Goal: Task Accomplishment & Management: Complete application form

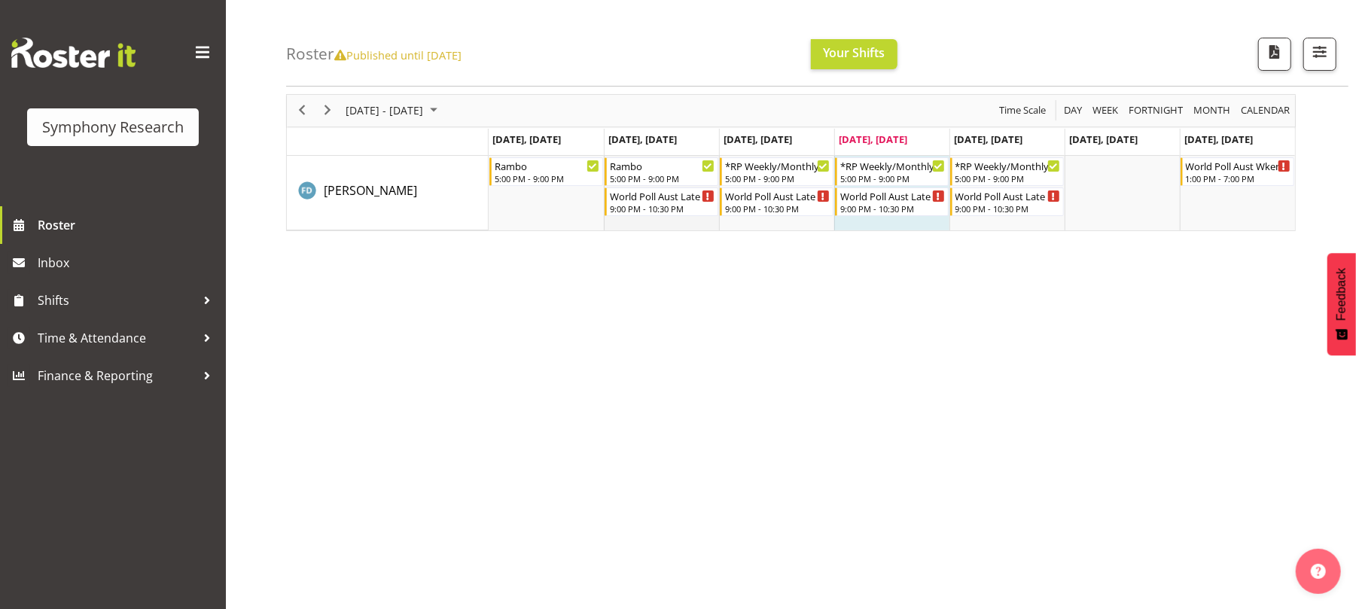
scroll to position [57, 0]
click at [83, 327] on span "Time & Attendance" at bounding box center [117, 338] width 158 height 23
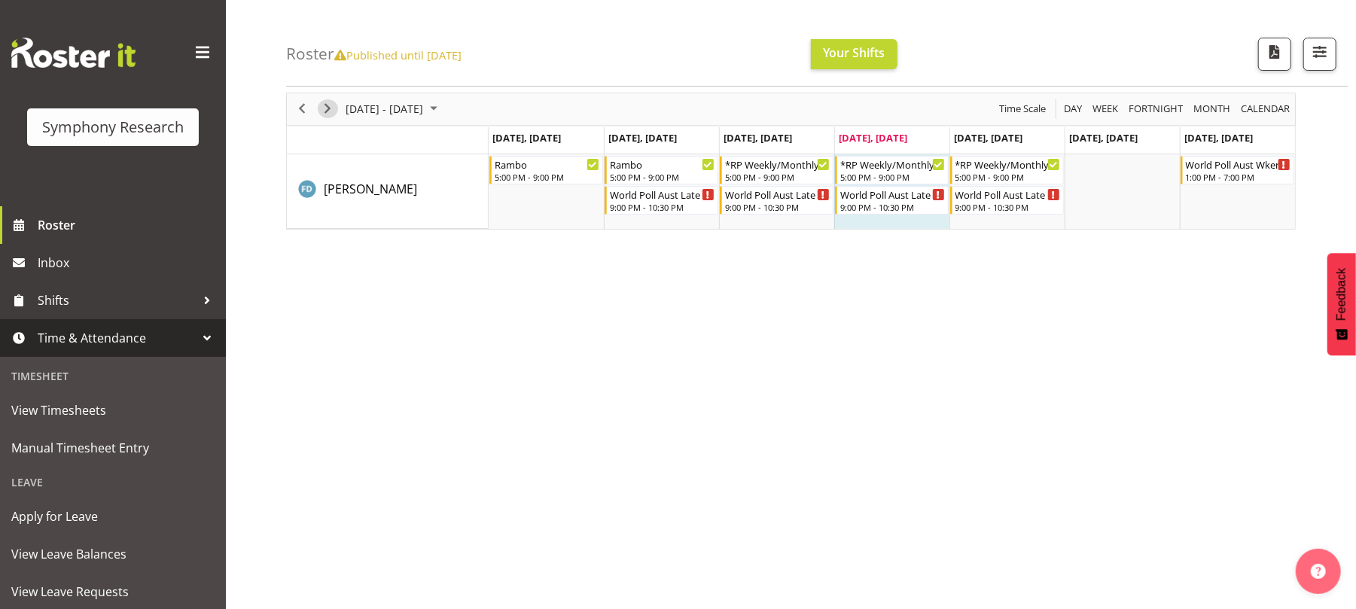
click at [326, 114] on span "Next" at bounding box center [327, 108] width 18 height 19
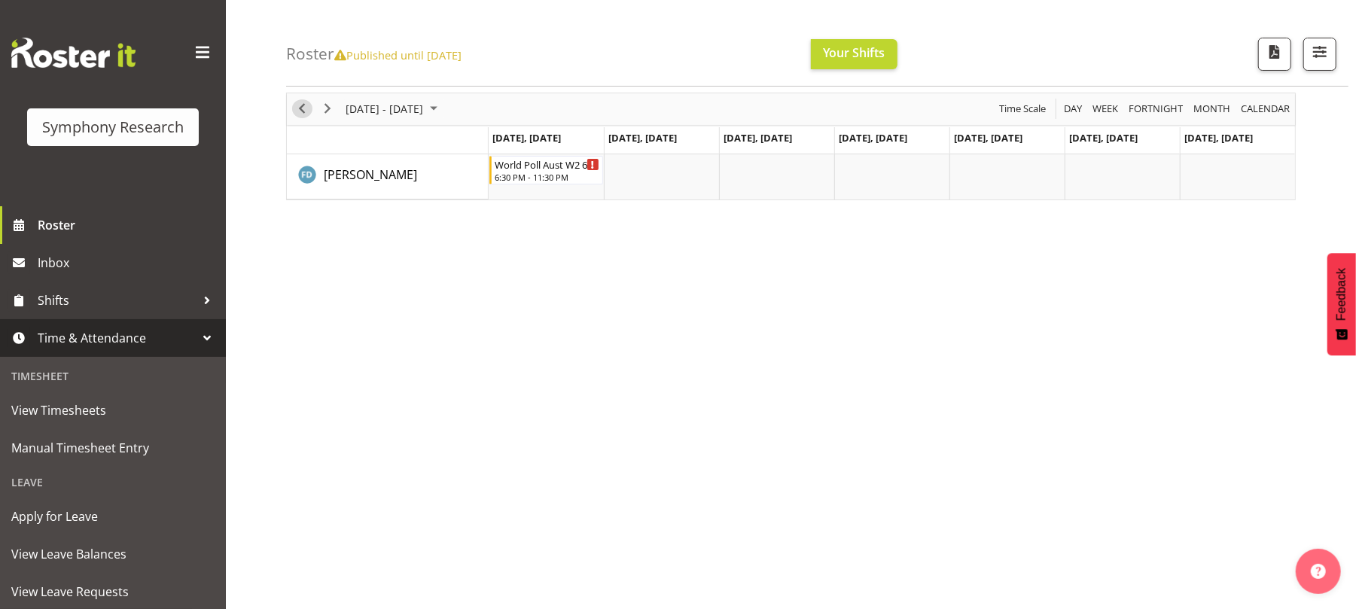
click at [296, 108] on span "Previous" at bounding box center [302, 108] width 18 height 19
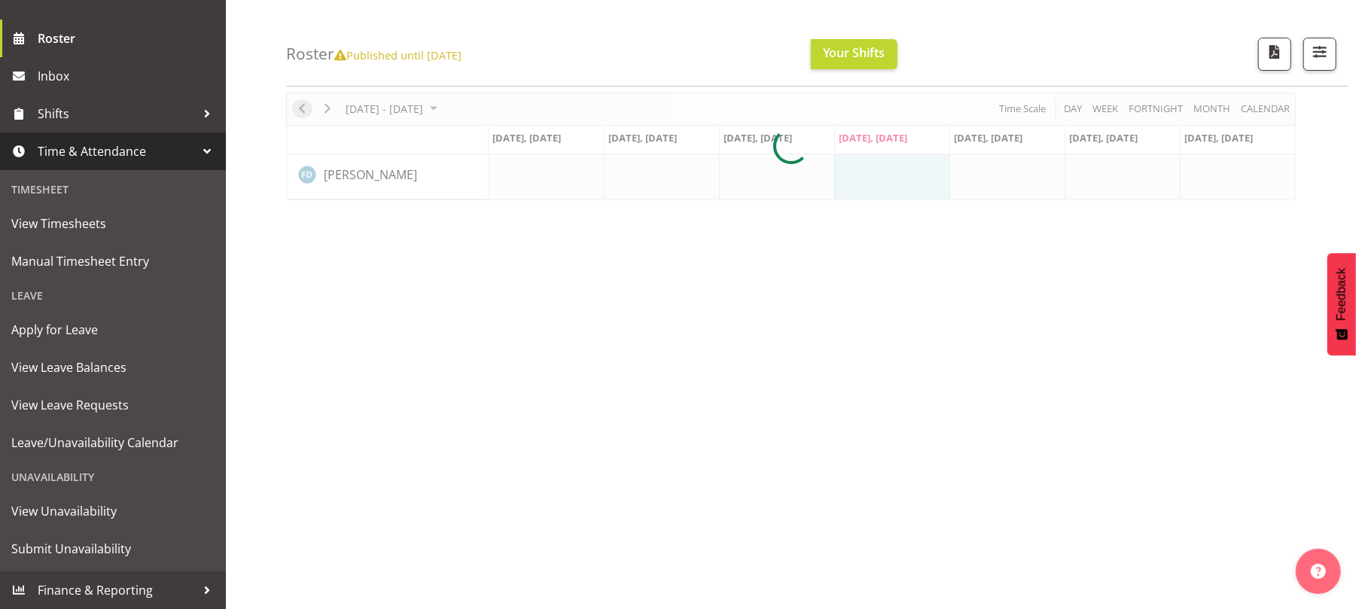
scroll to position [133, 0]
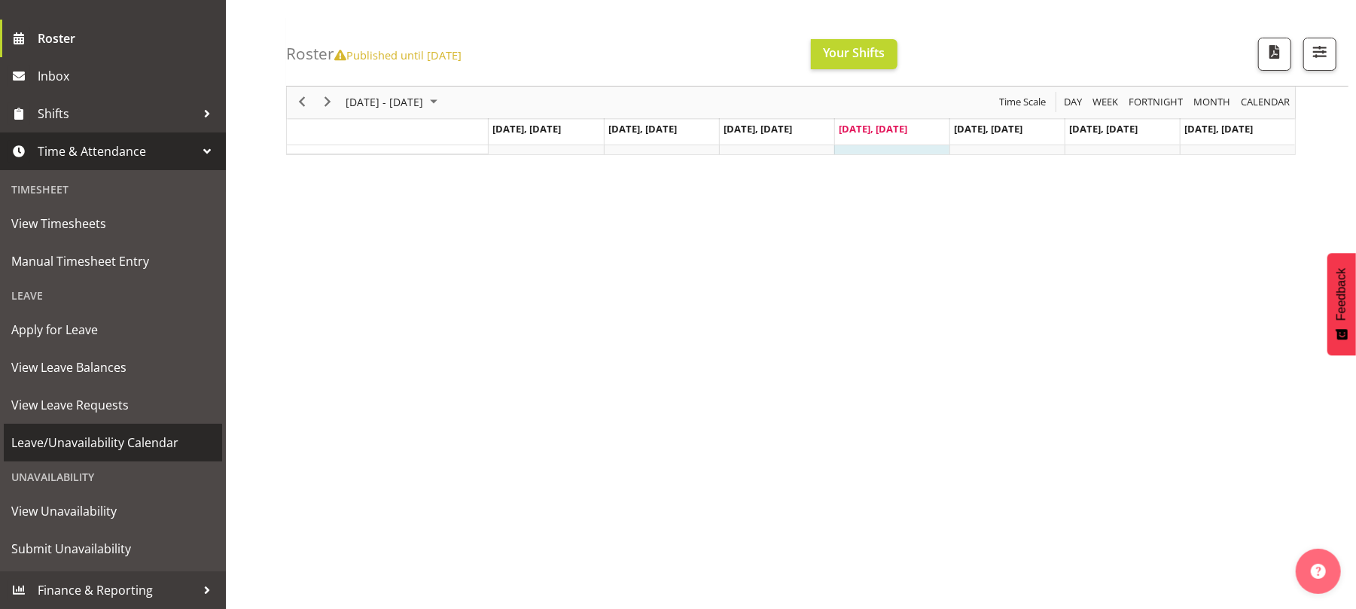
click at [83, 443] on span "Leave/Unavailability Calendar" at bounding box center [112, 442] width 203 height 23
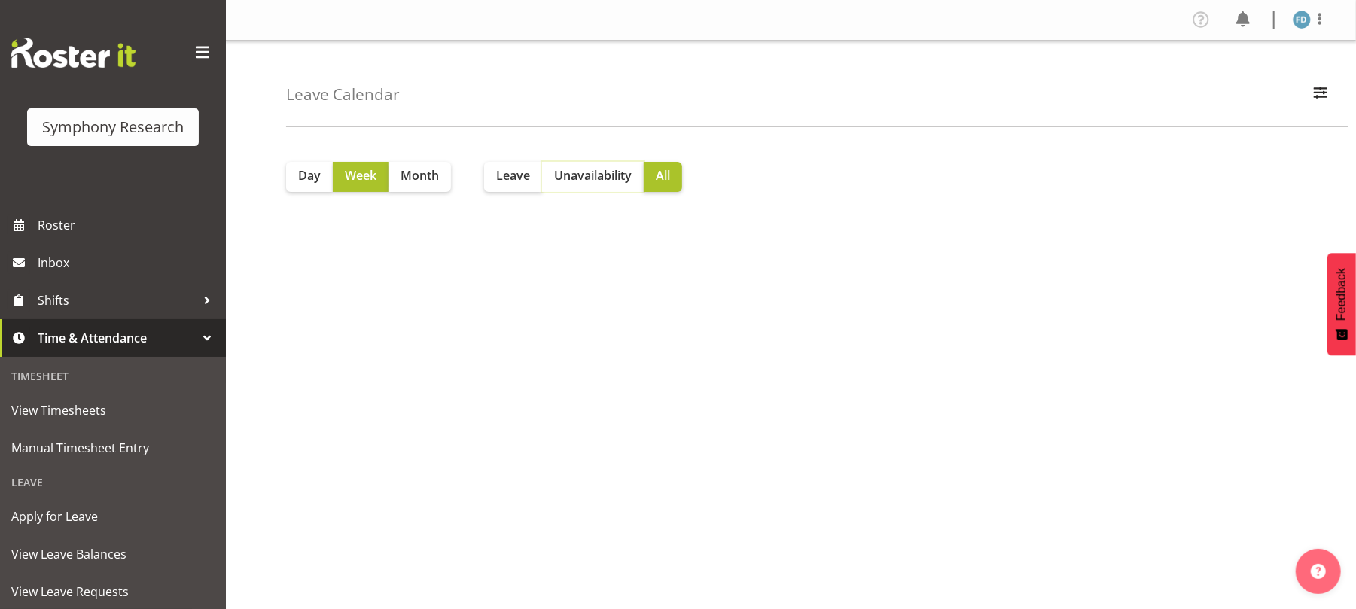
click at [592, 172] on span "Unavailability" at bounding box center [593, 175] width 78 height 18
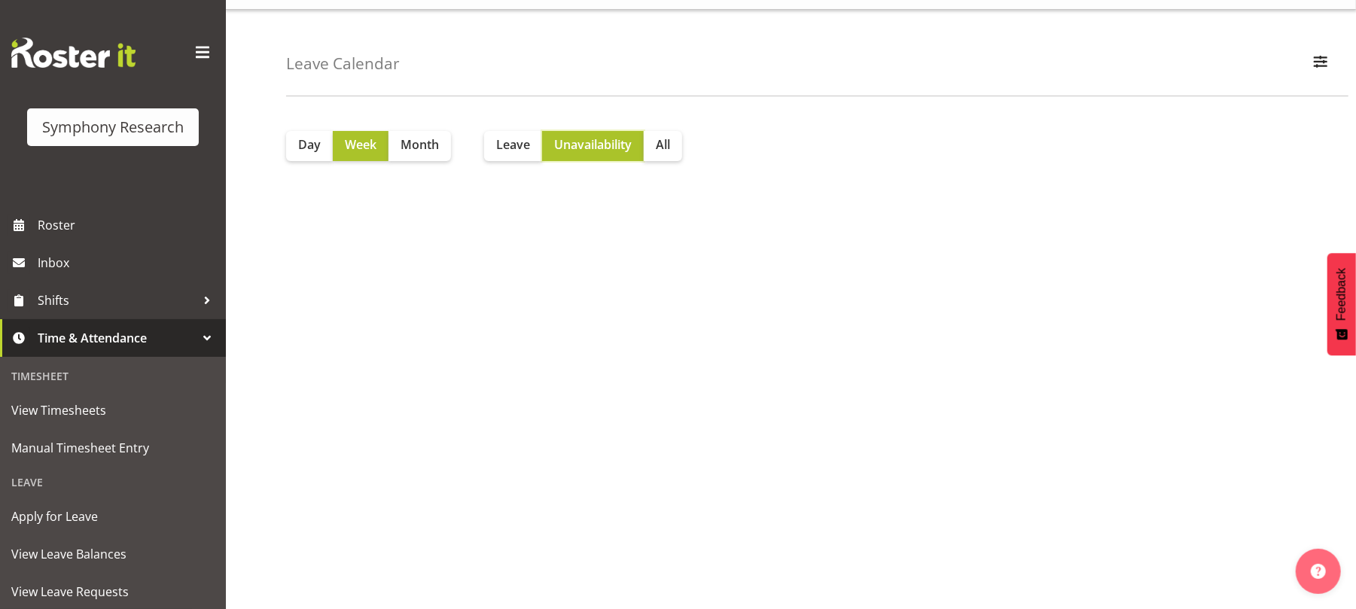
scroll to position [33, 0]
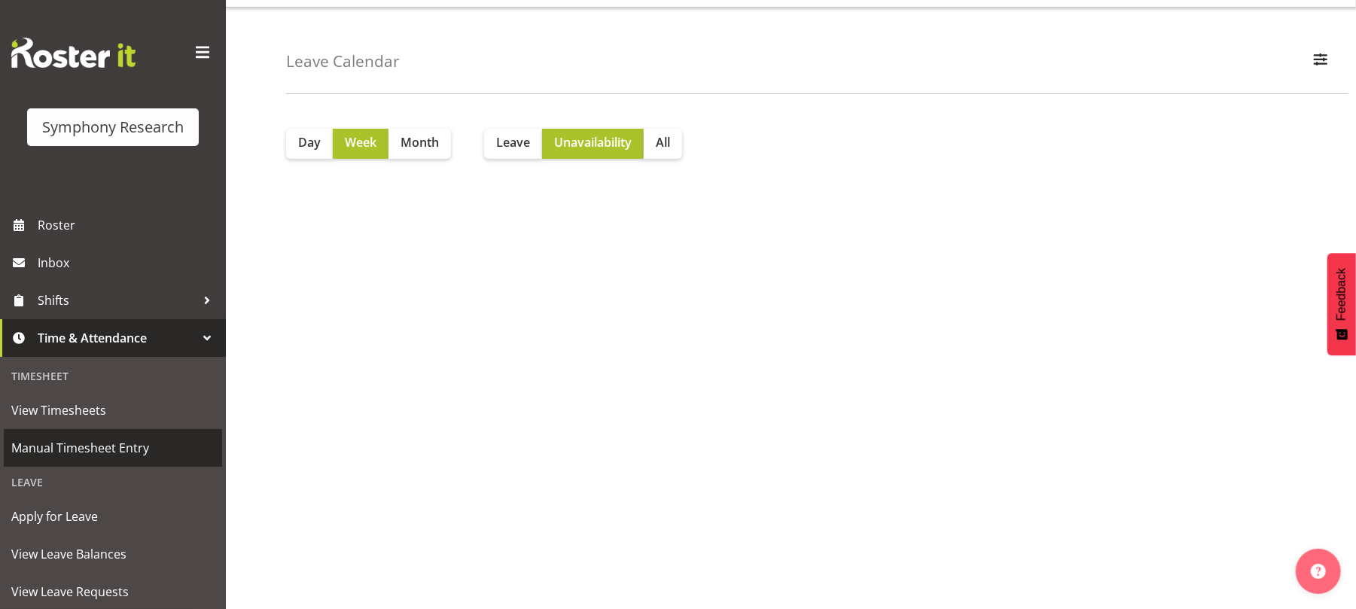
click at [84, 447] on span "Manual Timesheet Entry" at bounding box center [112, 448] width 203 height 23
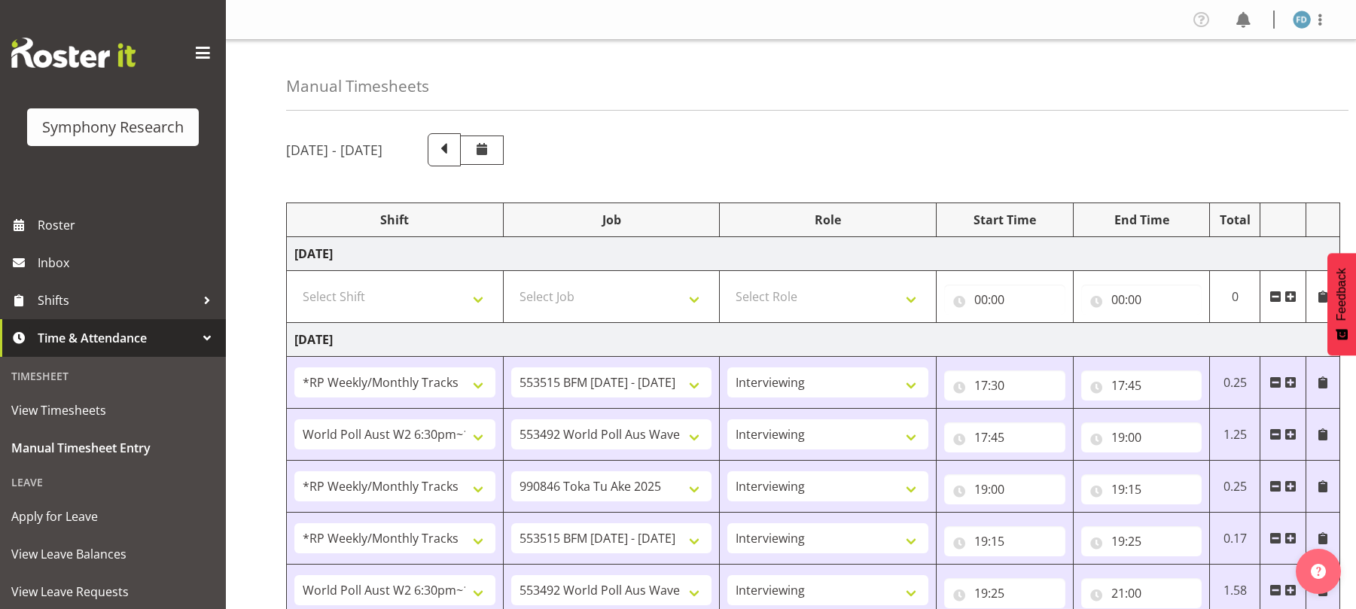
select select "2940"
select select "10731"
select select "47"
select select "56692"
select select "10499"
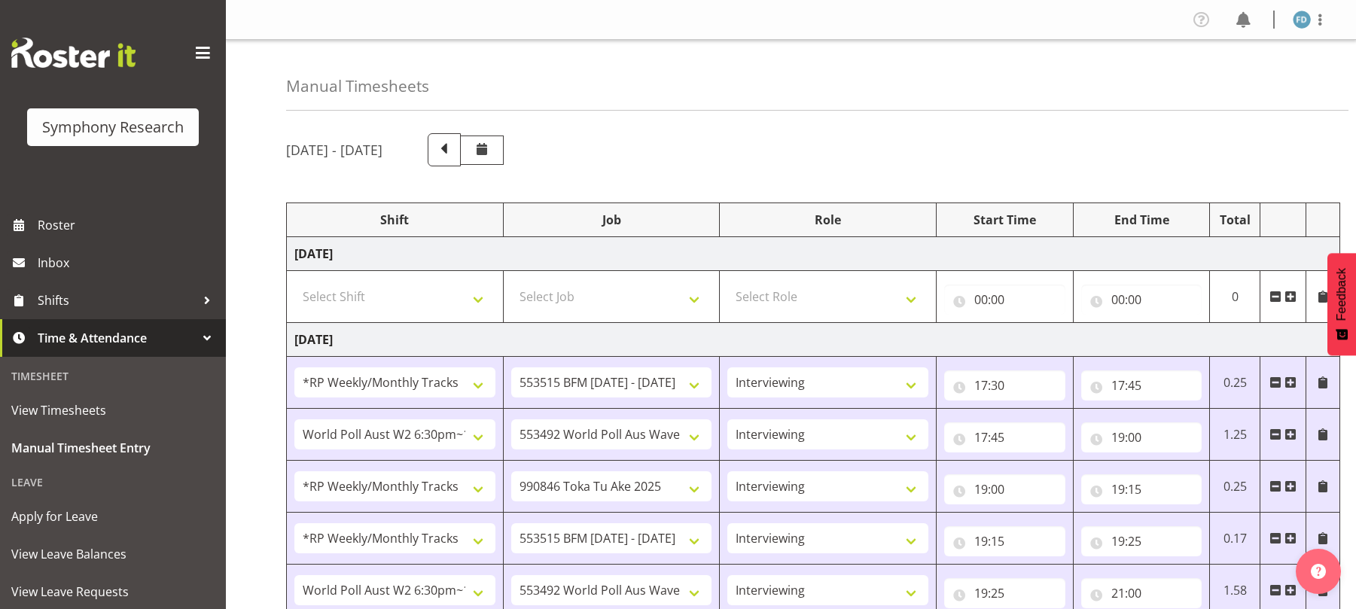
select select "47"
select select "2940"
select select "9426"
select select "47"
select select "2940"
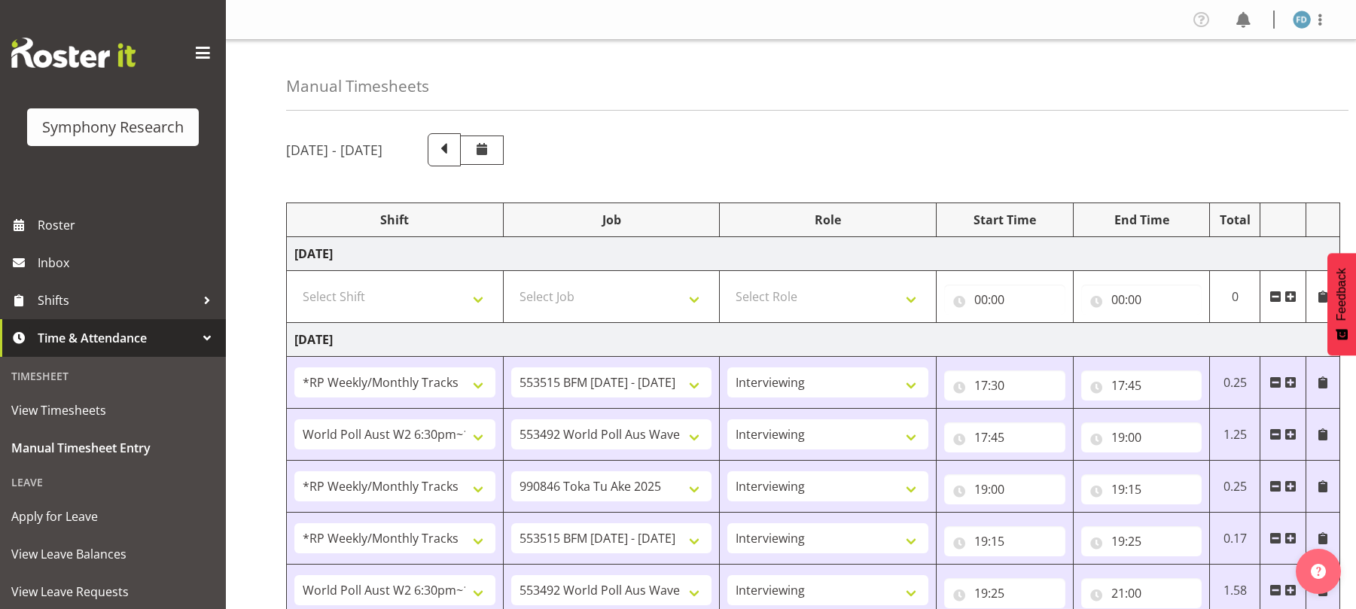
select select "10731"
select select "47"
select select "56692"
select select "10499"
select select "47"
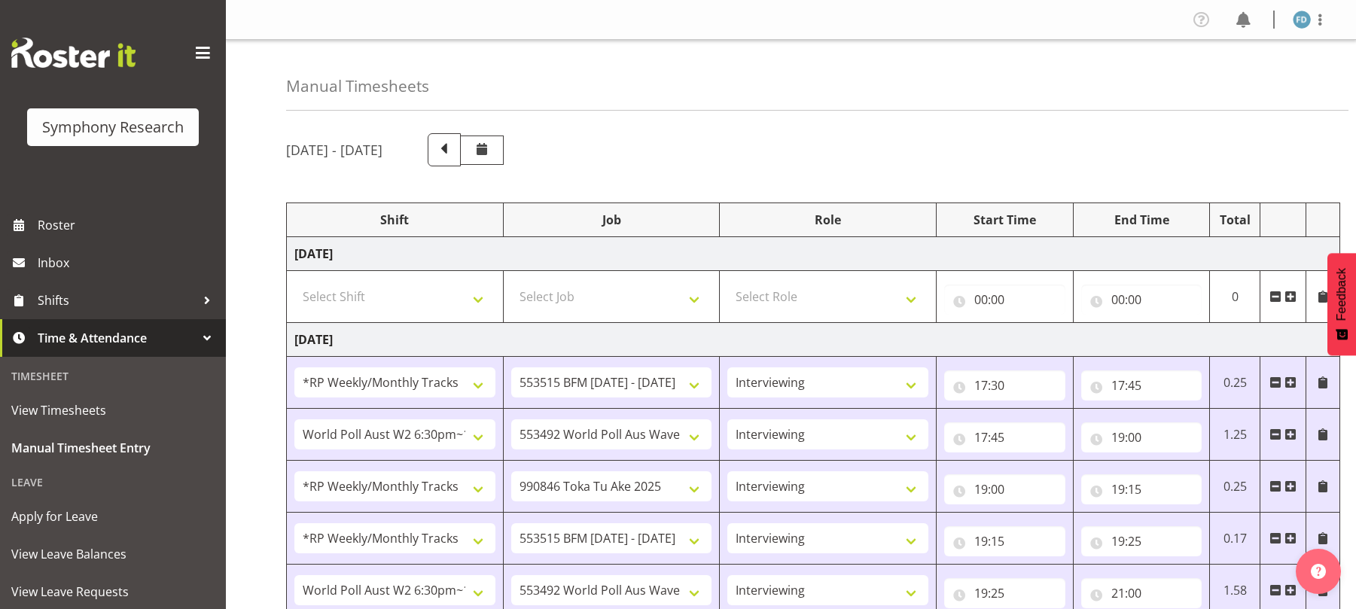
select select "56692"
select select "10499"
select select "47"
select select "2940"
select select "10731"
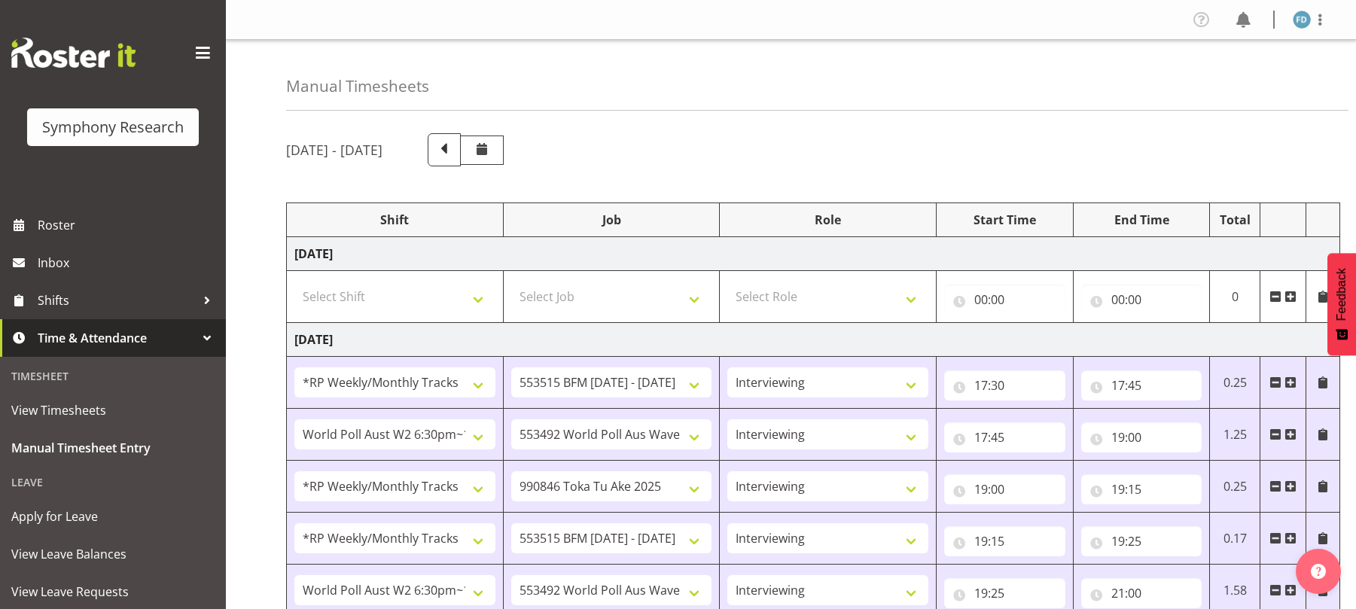
select select "47"
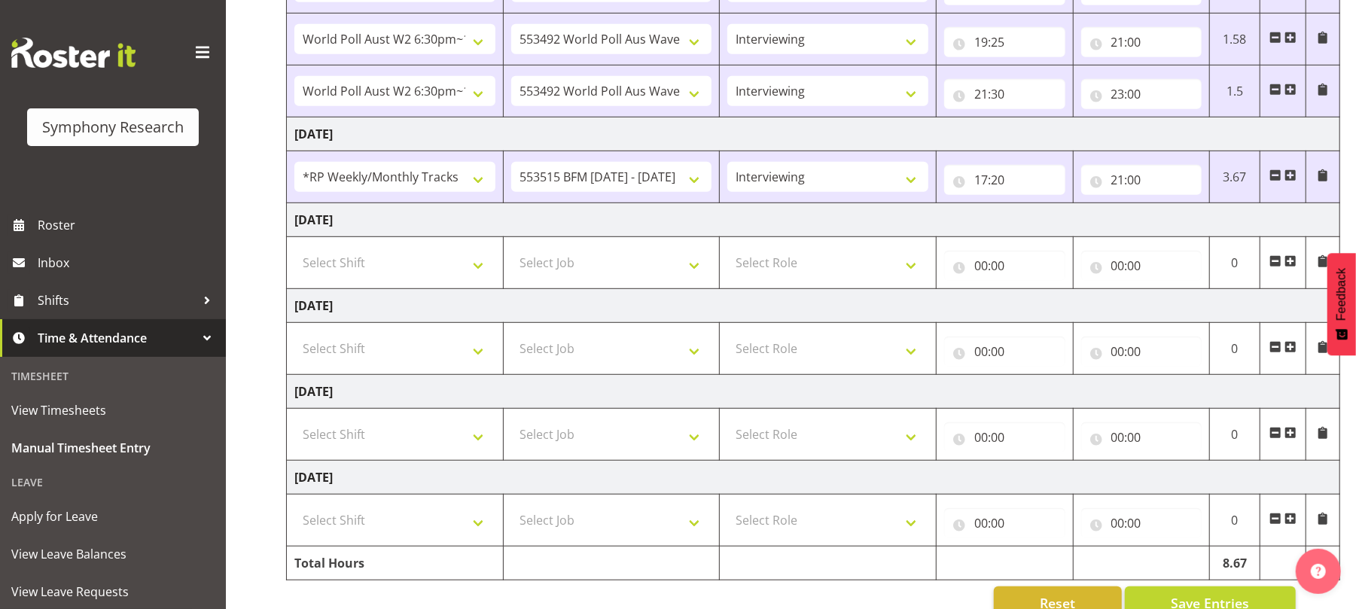
scroll to position [595, 0]
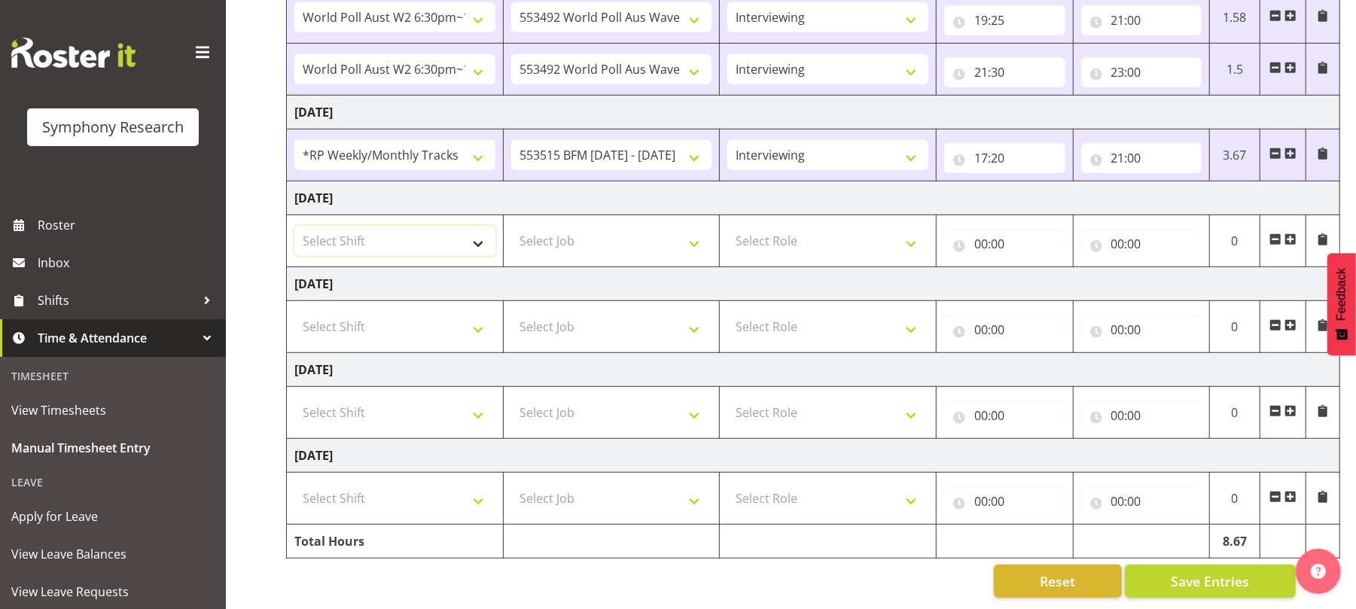
click at [483, 235] on select "Select Shift !!Weekend Residential (Roster IT Shift Label) *Business 9/10am ~ 4…" at bounding box center [394, 241] width 201 height 30
select select "2940"
click at [294, 226] on select "Select Shift !!Weekend Residential (Roster IT Shift Label) *Business 9/10am ~ 4…" at bounding box center [394, 241] width 201 height 30
click at [699, 232] on select "Select Job 550060 IF Admin 553492 World Poll Aus Wave 2 Main 2025 553493 World …" at bounding box center [611, 241] width 201 height 30
select select "10731"
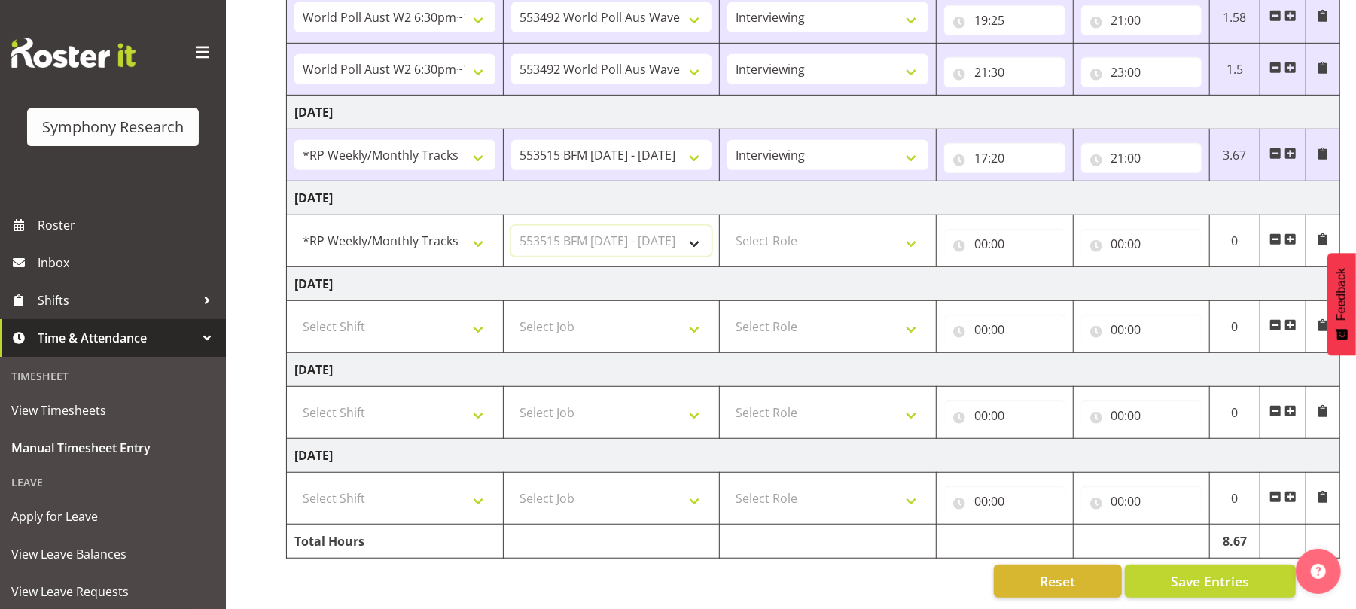
click at [511, 226] on select "Select Job 550060 IF Admin 553492 World Poll Aus Wave 2 Main 2025 553493 World …" at bounding box center [611, 241] width 201 height 30
click at [916, 230] on select "Select Role Briefing Interviewing" at bounding box center [827, 241] width 201 height 30
select select "47"
click at [727, 226] on select "Select Role Briefing Interviewing" at bounding box center [827, 241] width 201 height 30
click at [983, 229] on input "00:00" at bounding box center [1004, 244] width 121 height 30
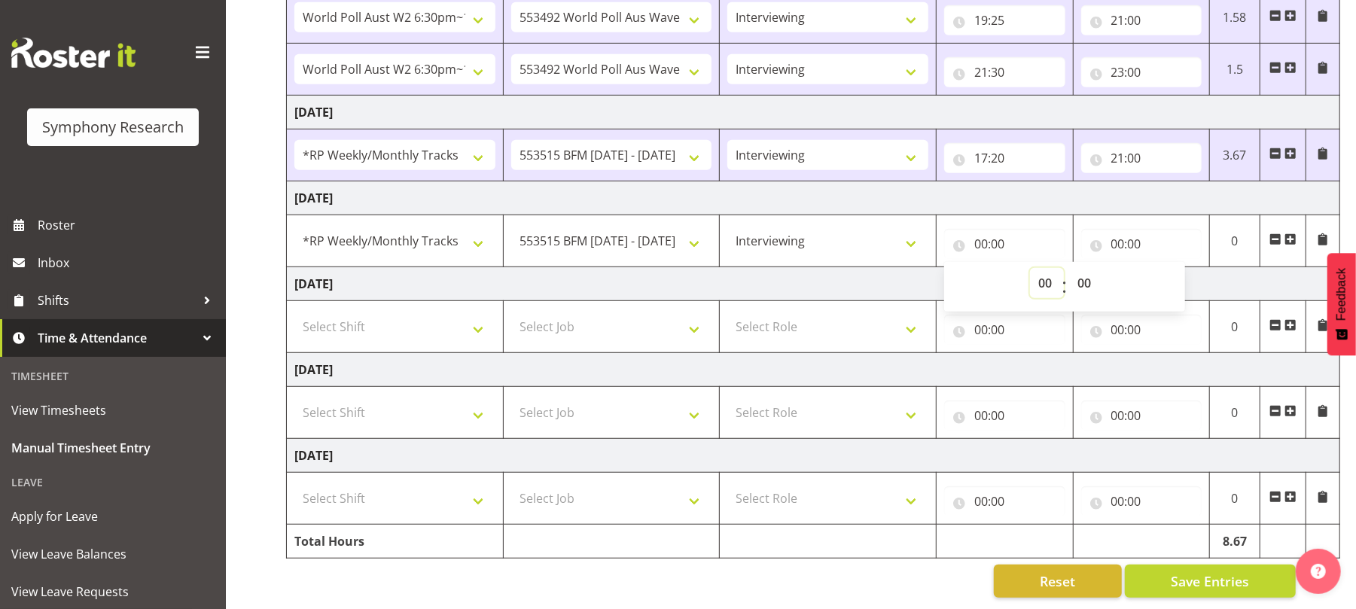
click at [1044, 268] on select "00 01 02 03 04 05 06 07 08 09 10 11 12 13 14 15 16 17 18 19 20 21 22 23" at bounding box center [1047, 283] width 34 height 30
select select "17"
click at [1030, 268] on select "00 01 02 03 04 05 06 07 08 09 10 11 12 13 14 15 16 17 18 19 20 21 22 23" at bounding box center [1047, 283] width 34 height 30
type input "17:00"
click at [1116, 229] on input "00:00" at bounding box center [1141, 244] width 121 height 30
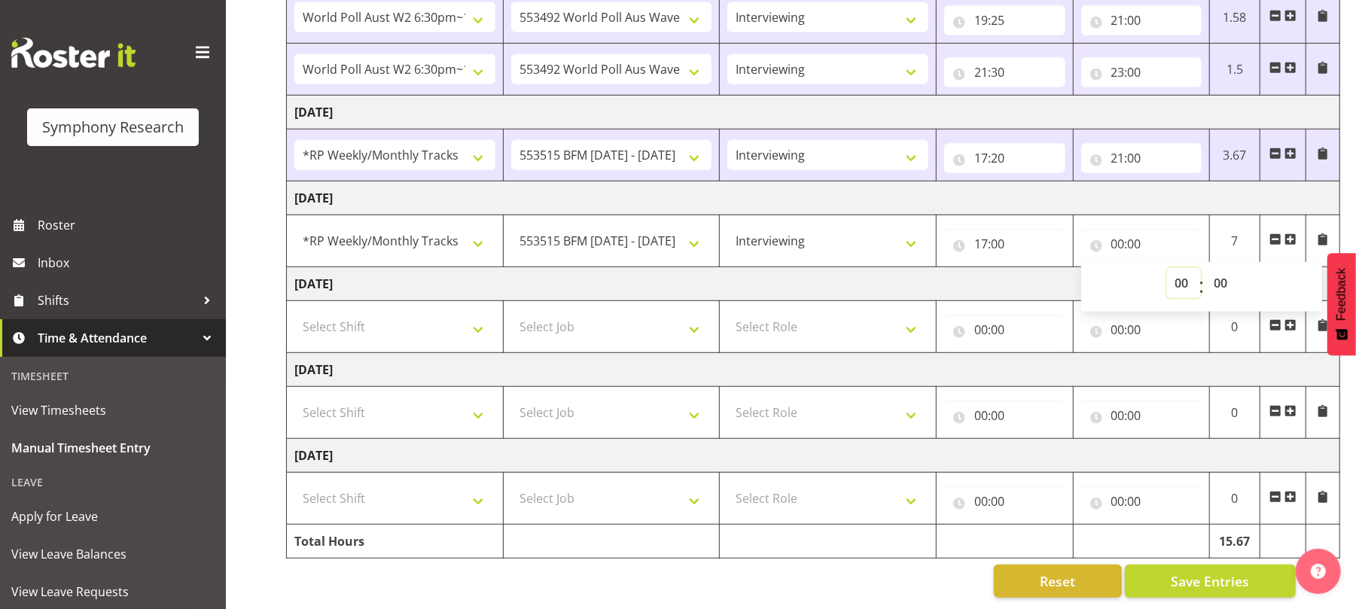
click at [1184, 268] on select "00 01 02 03 04 05 06 07 08 09 10 11 12 13 14 15 16 17 18 19 20 21 22 23" at bounding box center [1184, 283] width 34 height 30
select select "21"
click at [1167, 268] on select "00 01 02 03 04 05 06 07 08 09 10 11 12 13 14 15 16 17 18 19 20 21 22 23" at bounding box center [1184, 283] width 34 height 30
type input "21:00"
click at [1205, 571] on span "Save Entries" at bounding box center [1210, 581] width 78 height 20
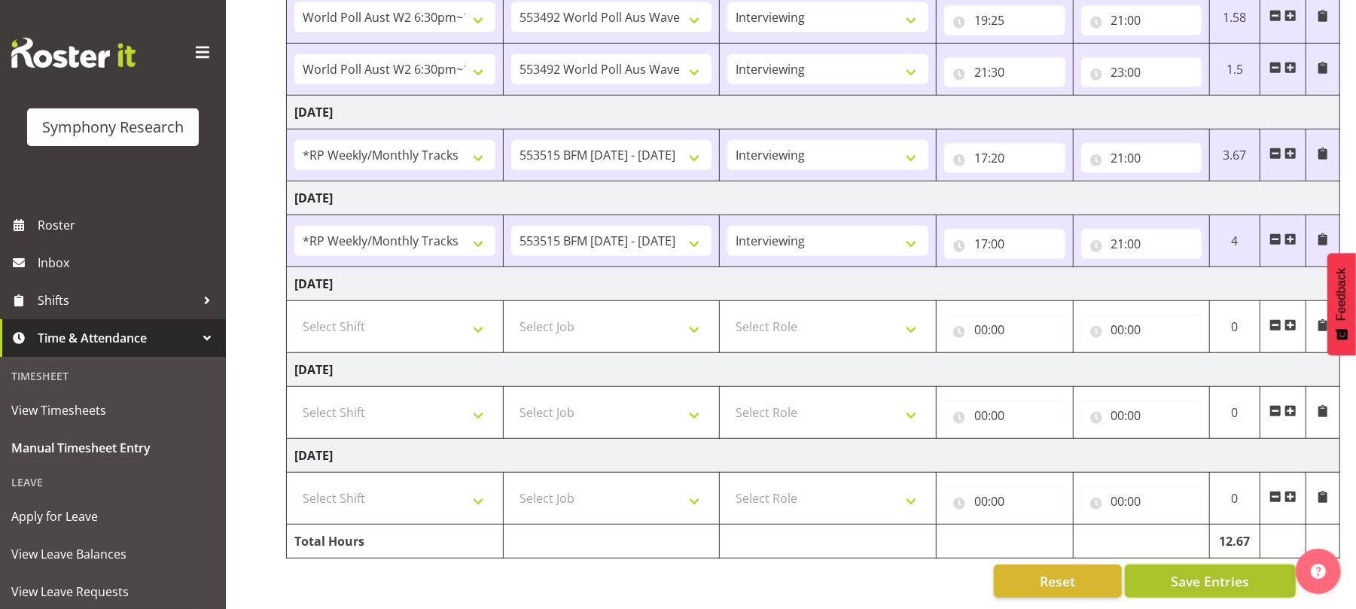
click at [1194, 571] on span "Save Entries" at bounding box center [1210, 581] width 78 height 20
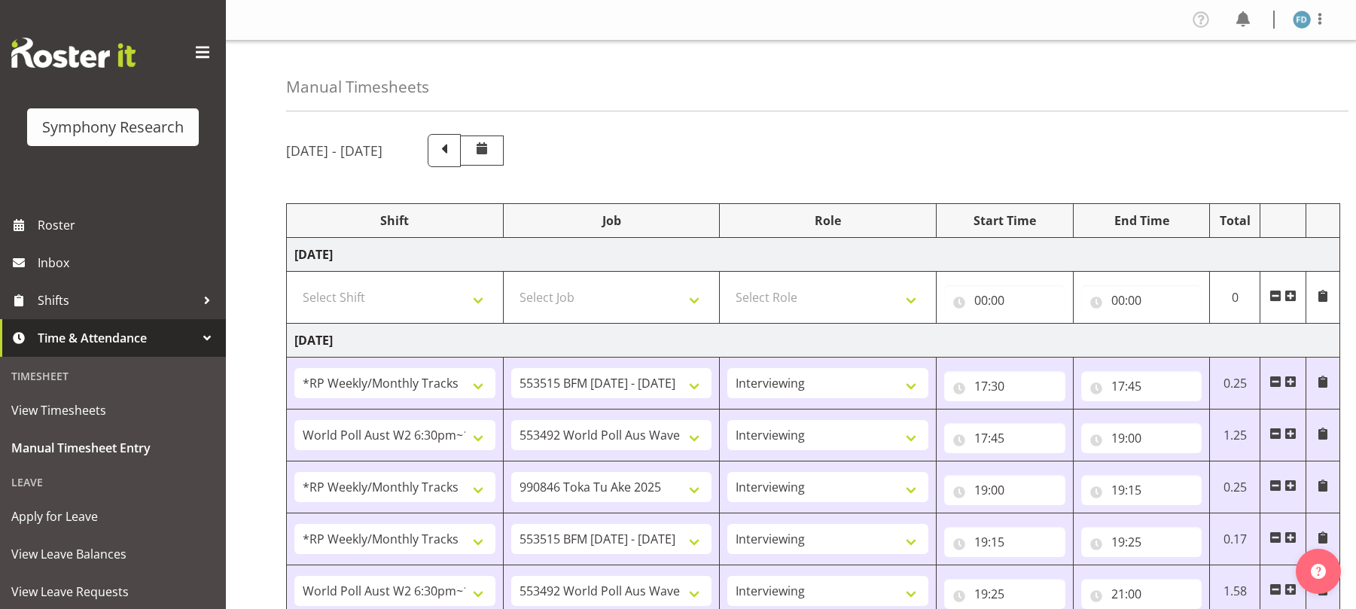
select select "2940"
select select "10731"
select select "47"
select select "56692"
select select "10499"
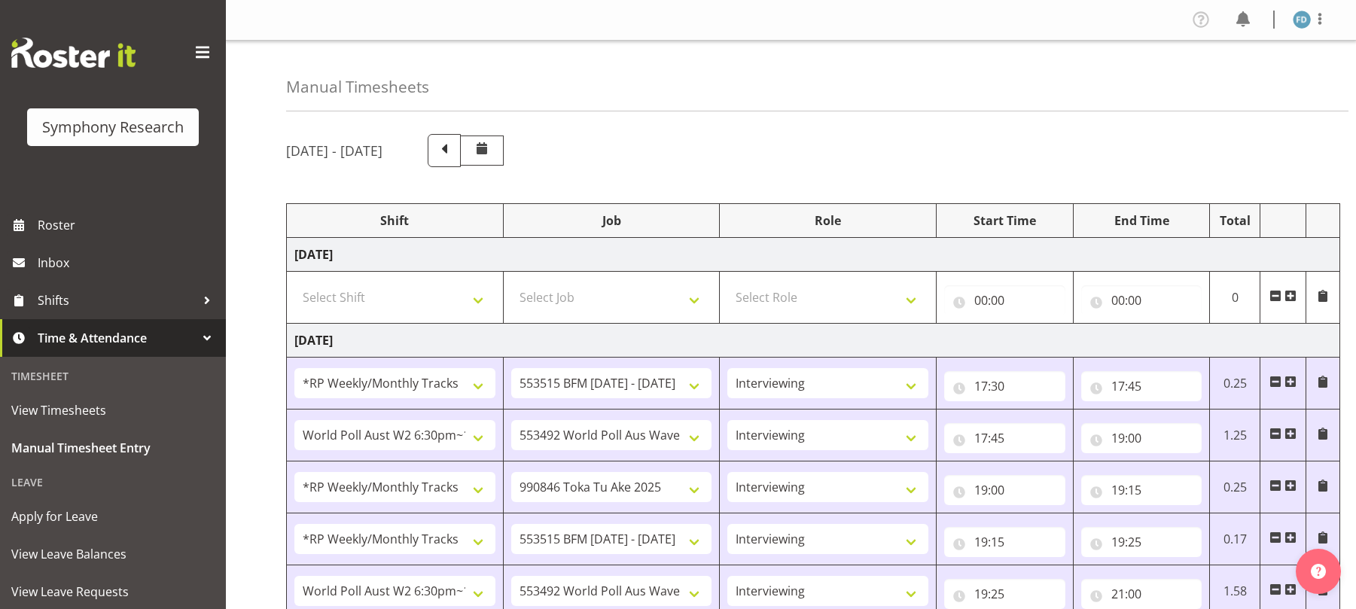
select select "47"
select select "2940"
select select "9426"
select select "47"
select select "2940"
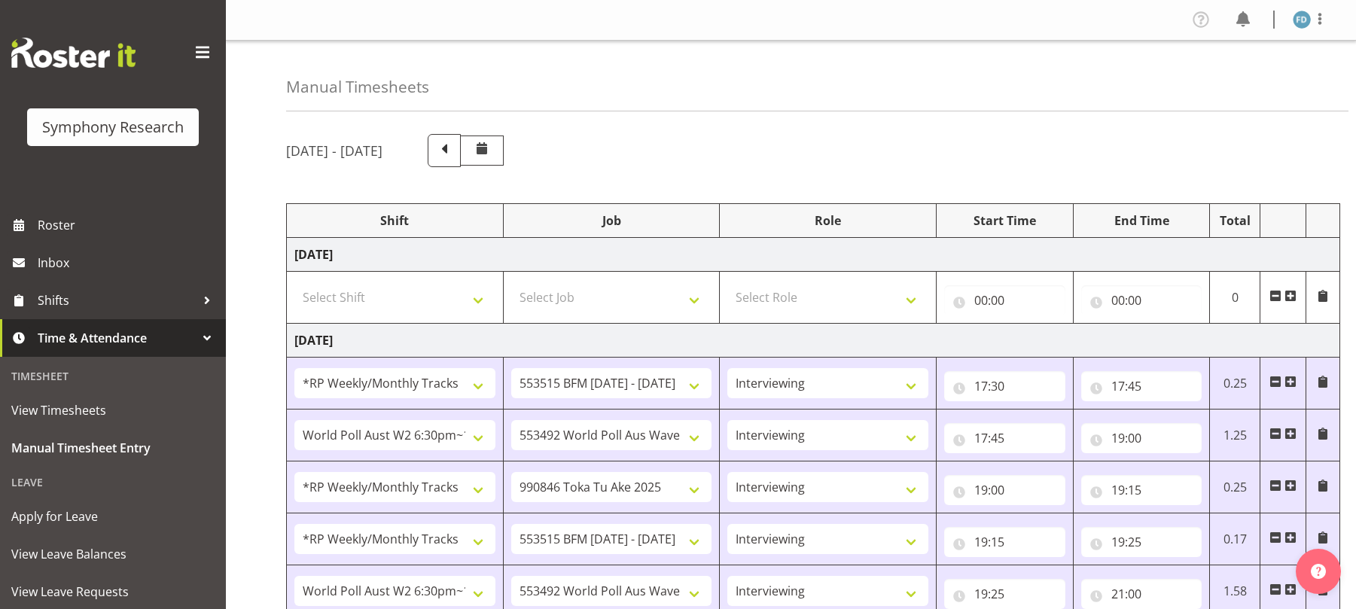
select select "10731"
select select "47"
select select "56692"
select select "10499"
select select "47"
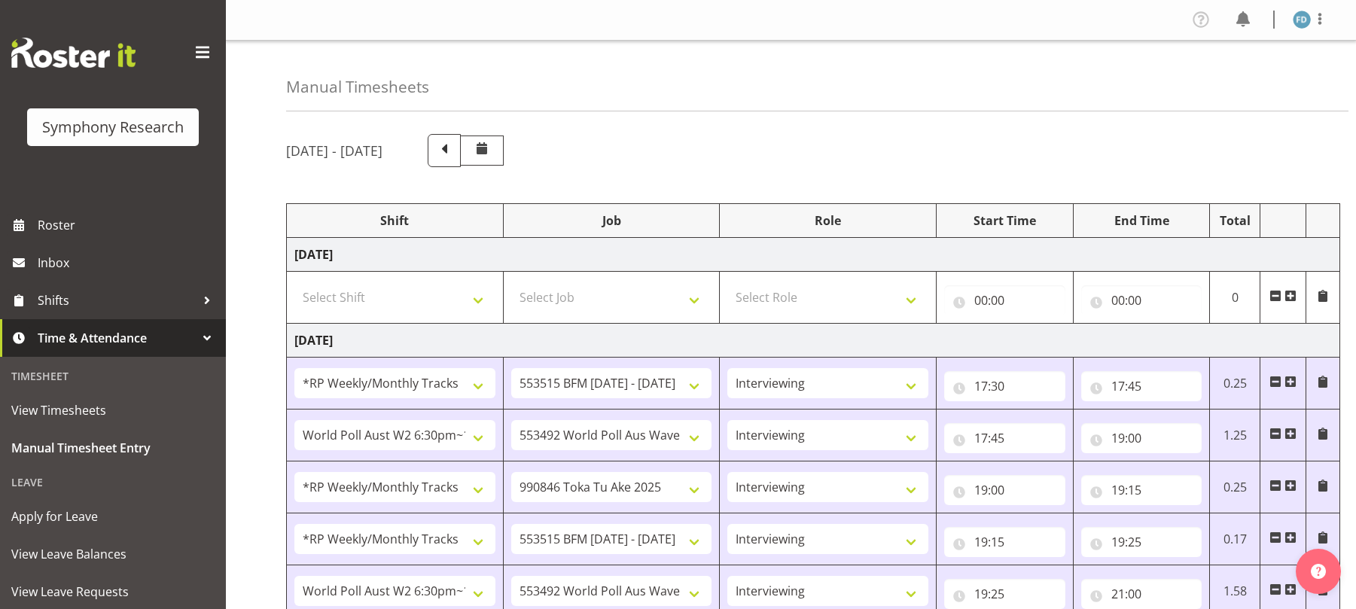
select select "56692"
select select "10499"
select select "47"
select select "2940"
select select "10731"
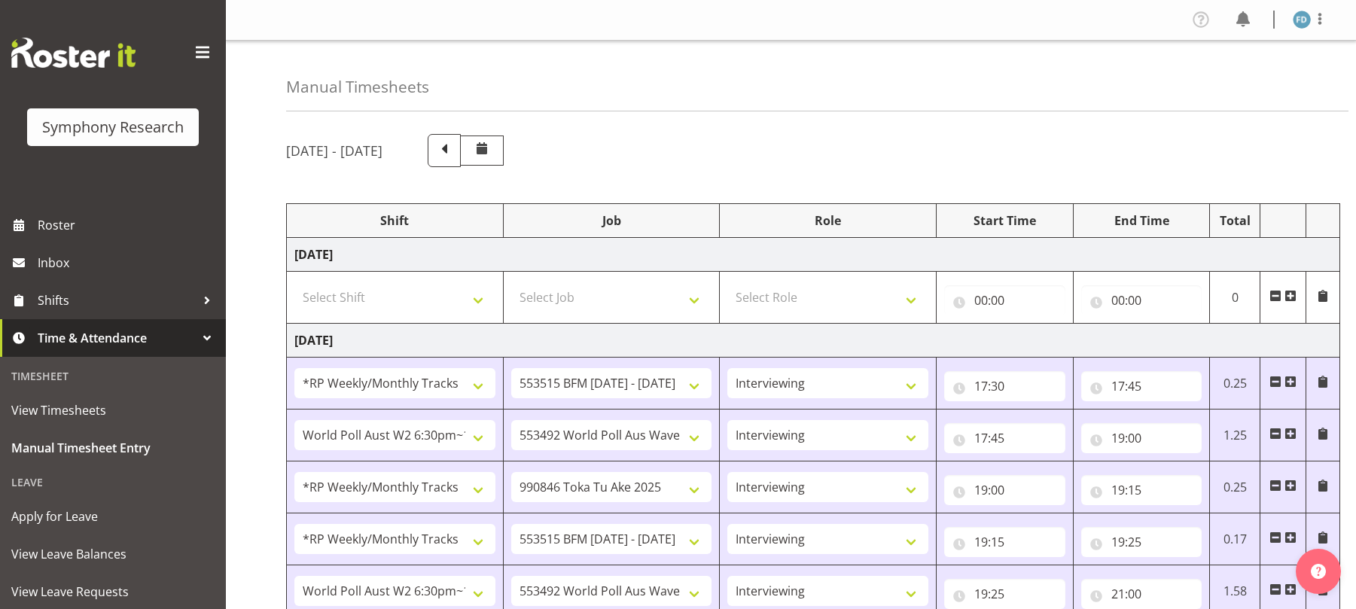
select select "47"
select select "2940"
select select "10731"
select select "47"
click at [1301, 25] on img at bounding box center [1302, 20] width 18 height 18
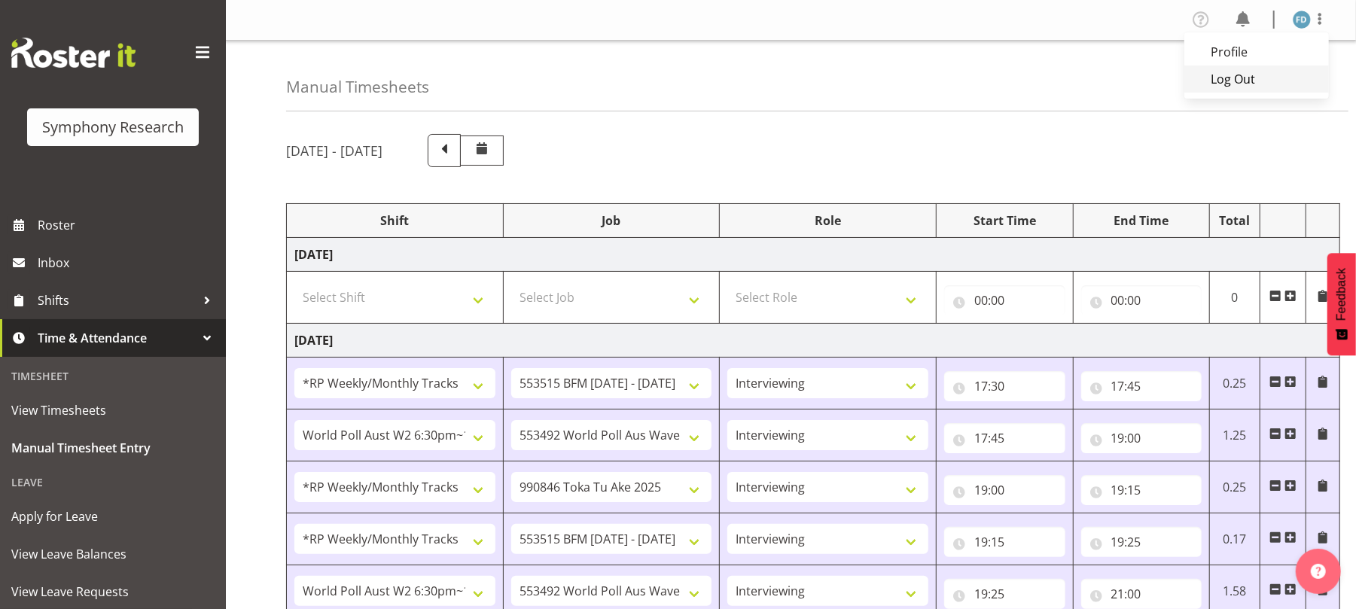
click at [1242, 76] on link "Log Out" at bounding box center [1256, 79] width 145 height 27
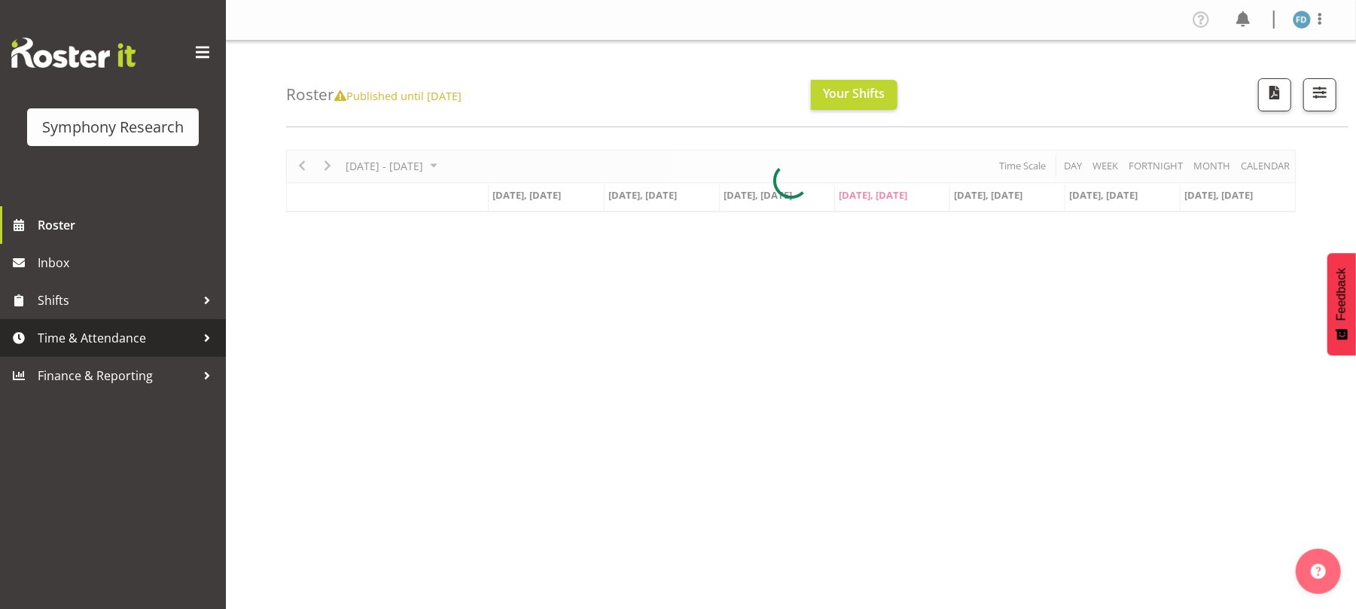
click at [79, 338] on span "Time & Attendance" at bounding box center [117, 338] width 158 height 23
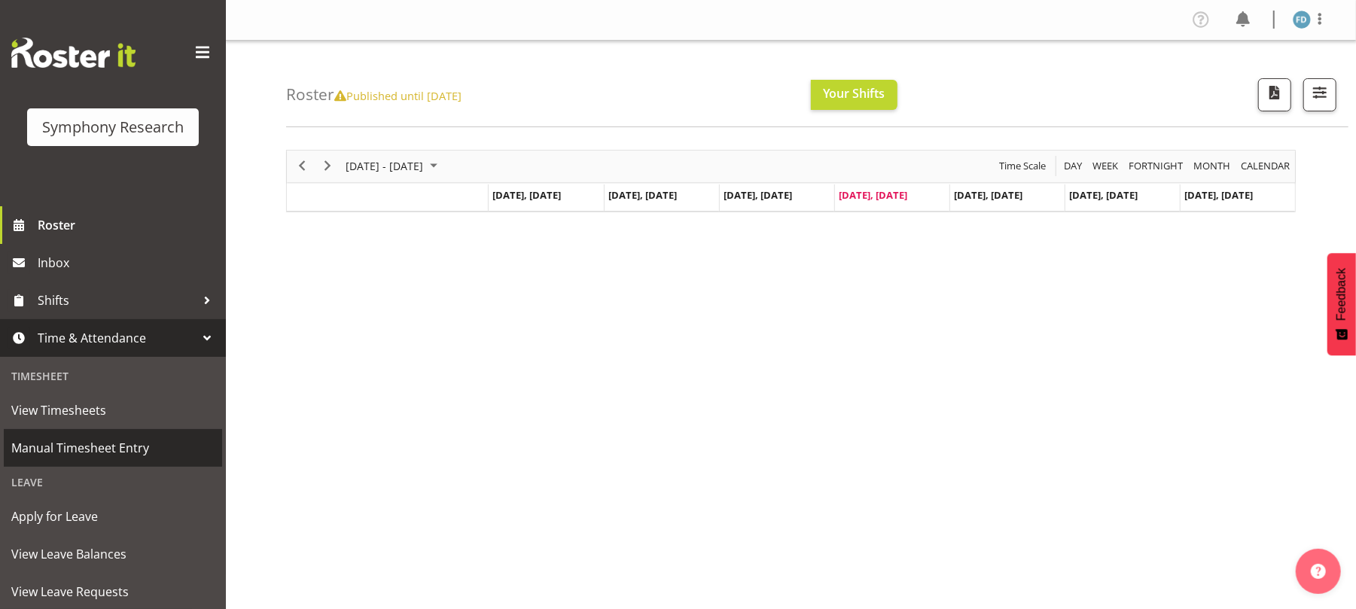
click at [123, 453] on span "Manual Timesheet Entry" at bounding box center [112, 448] width 203 height 23
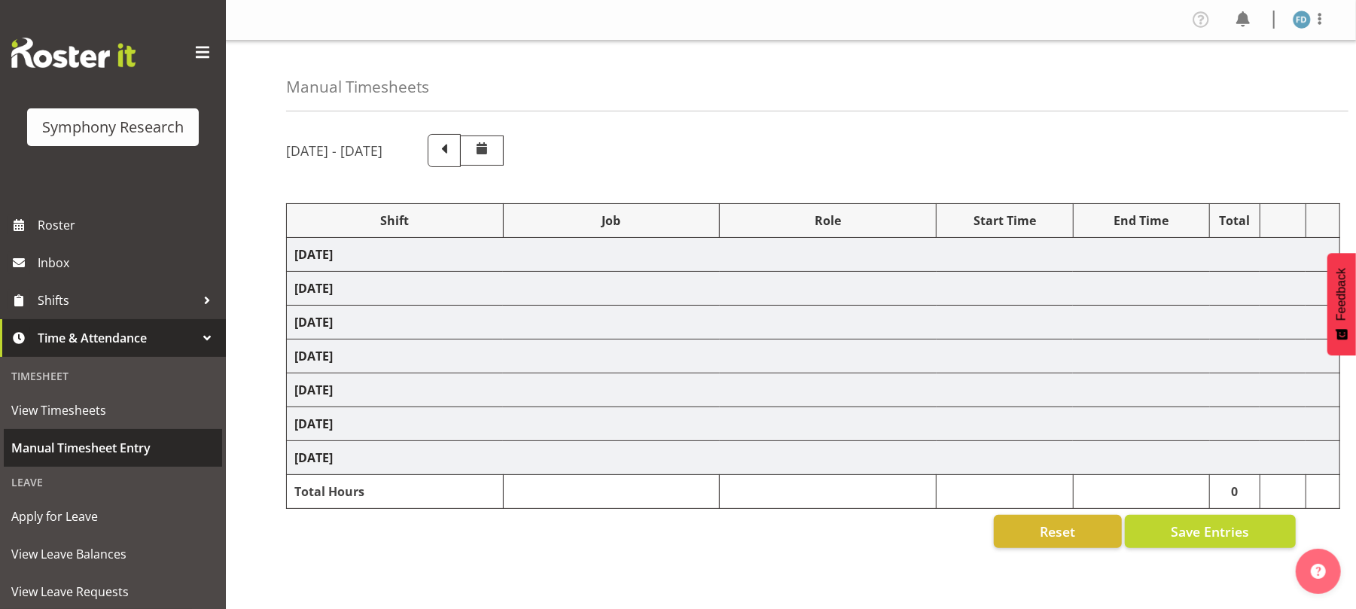
select select "2940"
select select "10731"
select select "47"
select select "56692"
select select "10499"
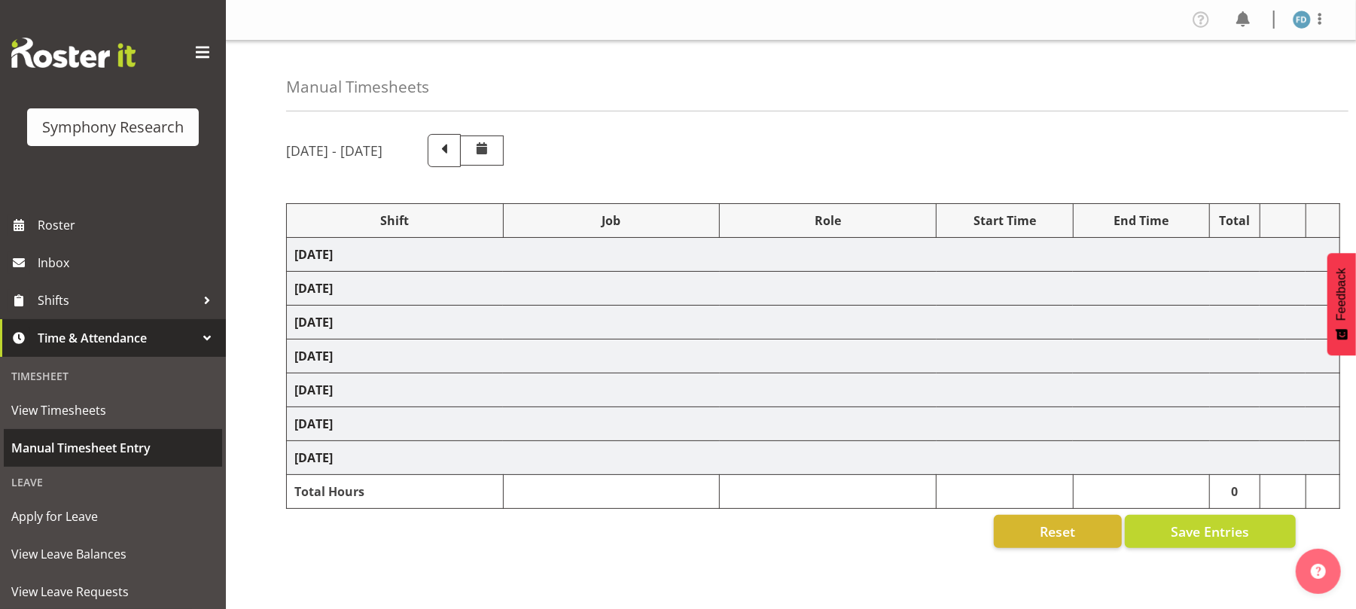
select select "47"
select select "2940"
select select "9426"
select select "47"
select select "2940"
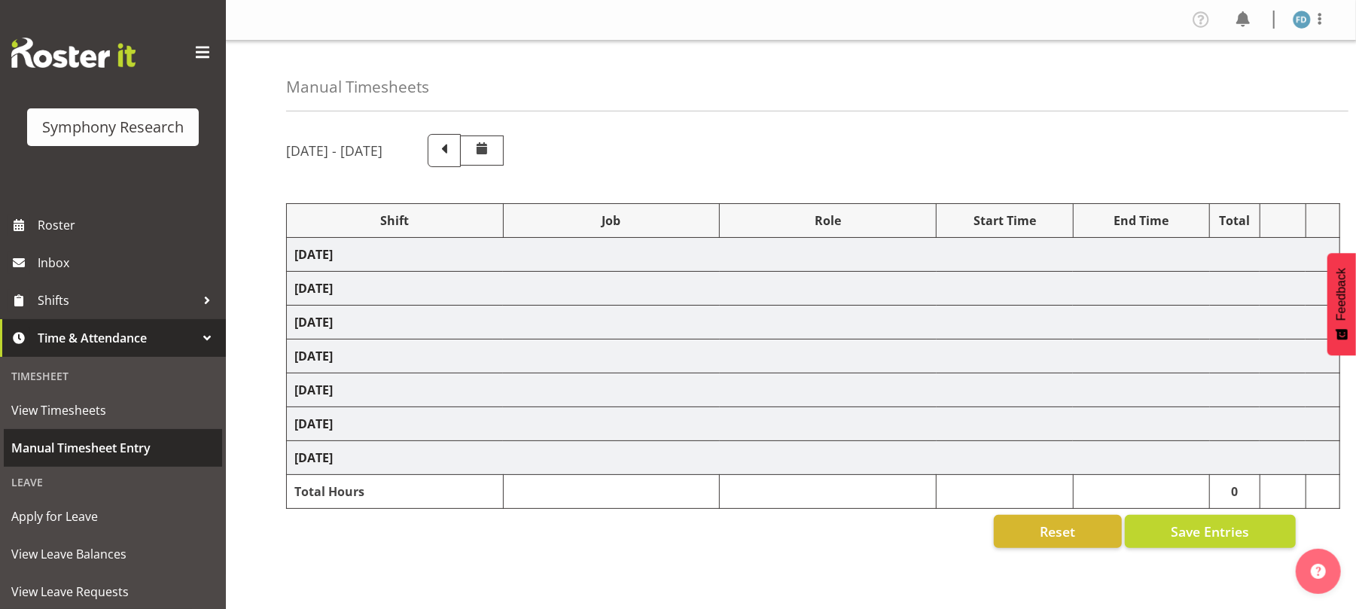
select select "10731"
select select "47"
select select "56692"
select select "10499"
select select "47"
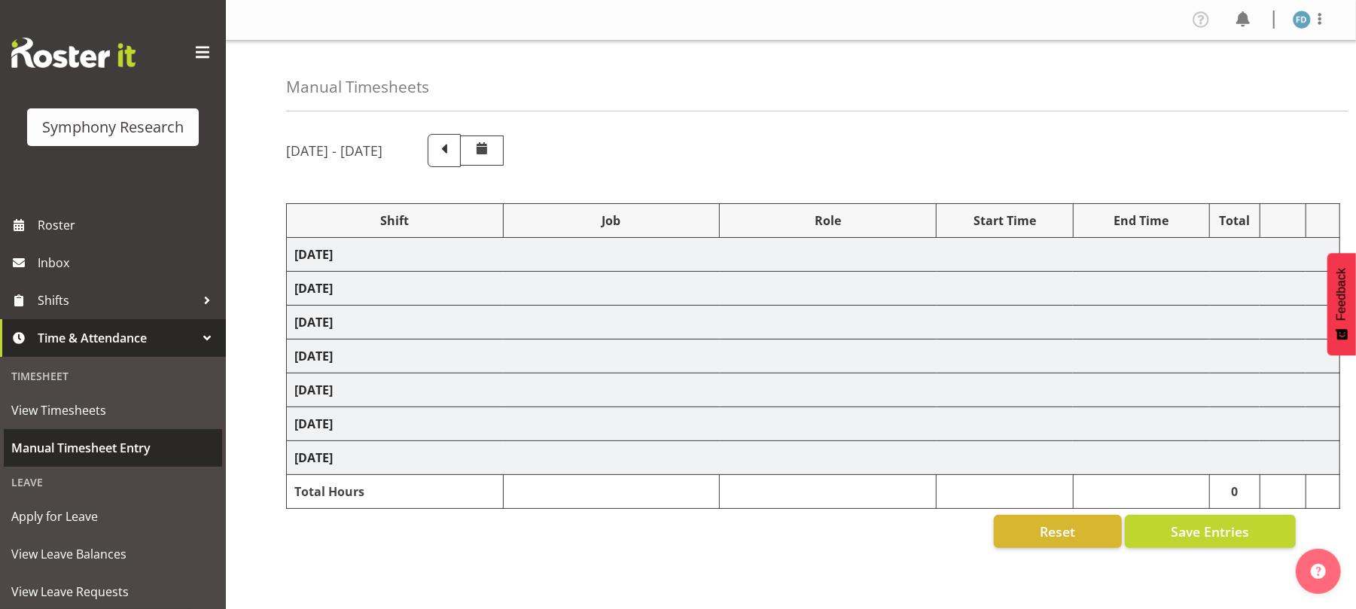
select select "56692"
select select "10499"
select select "47"
select select "2940"
select select "10731"
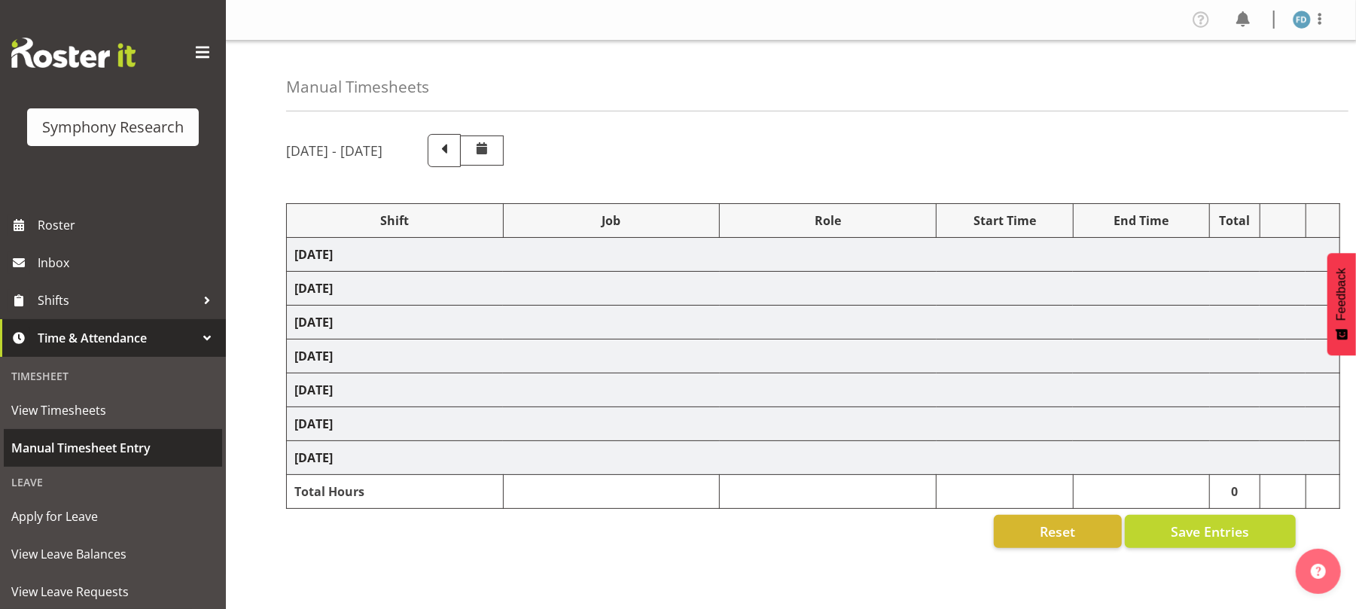
select select "47"
select select "2940"
select select "10731"
select select "47"
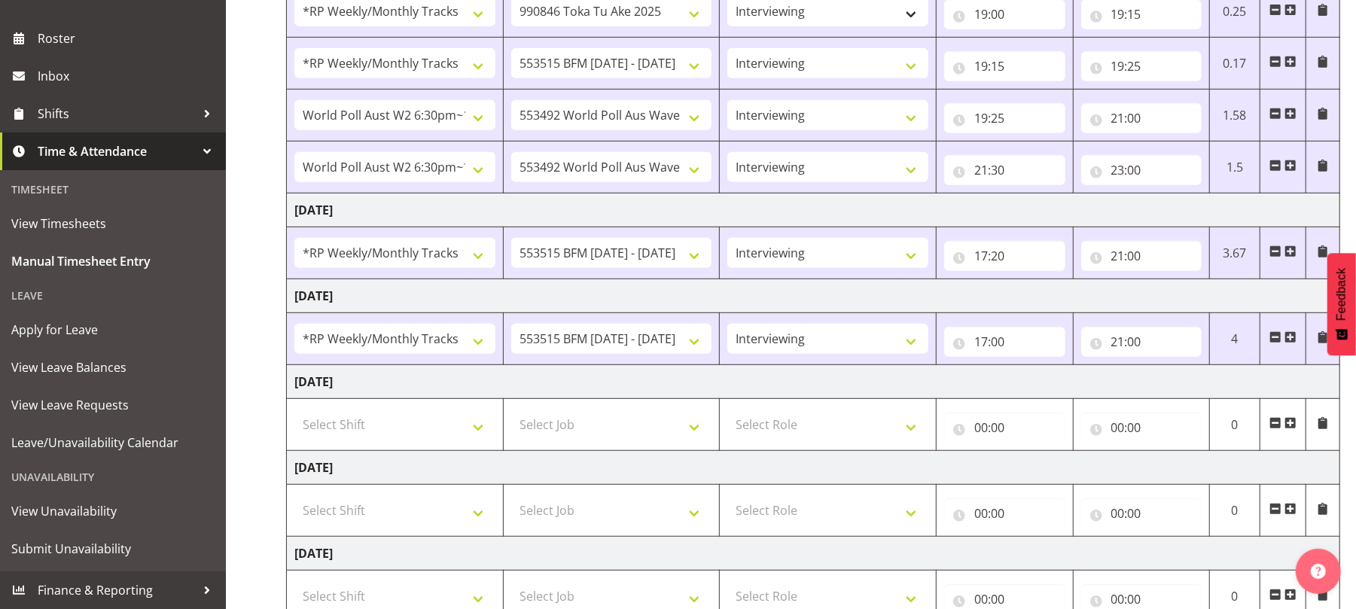
scroll to position [595, 0]
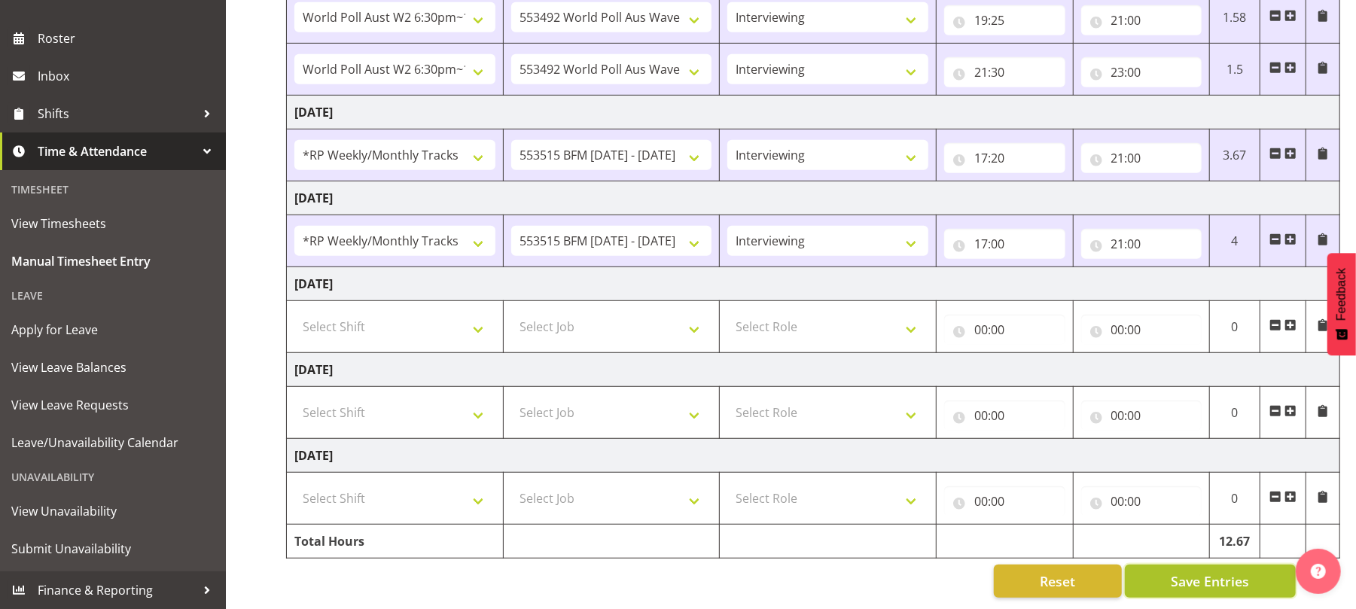
click at [1202, 571] on span "Save Entries" at bounding box center [1210, 581] width 78 height 20
click at [1197, 571] on span "Save Entries" at bounding box center [1210, 581] width 78 height 20
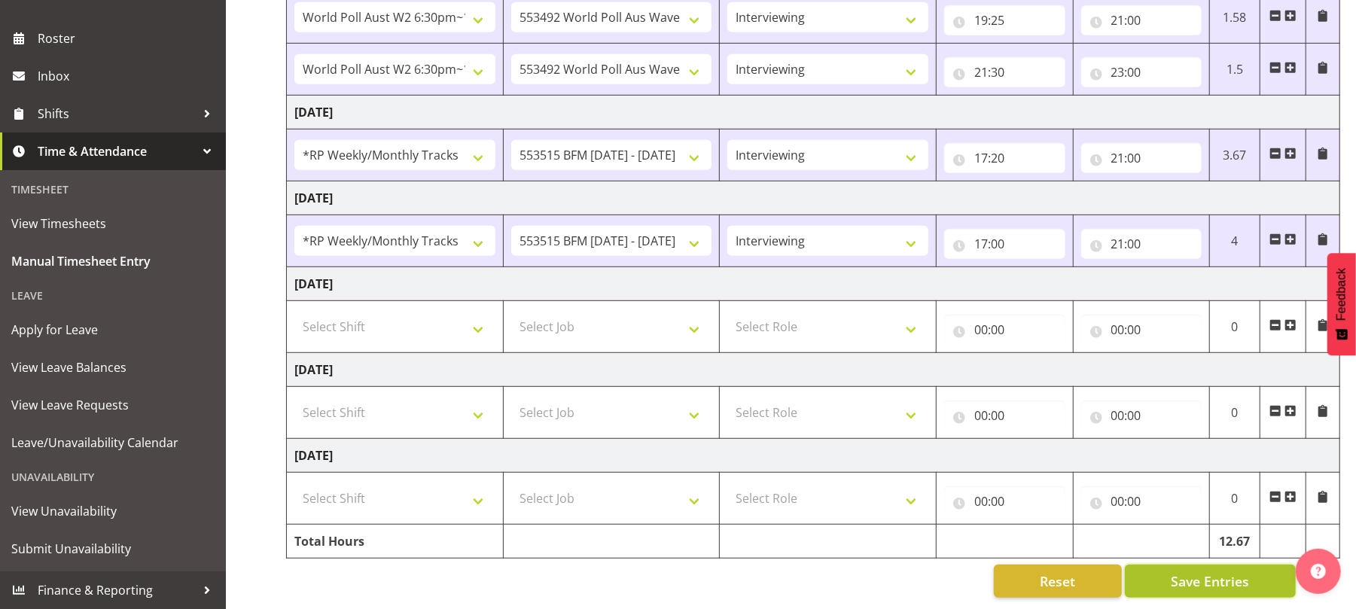
click at [1197, 571] on span "Save Entries" at bounding box center [1210, 581] width 78 height 20
click at [1208, 571] on span "Save Entries" at bounding box center [1210, 581] width 78 height 20
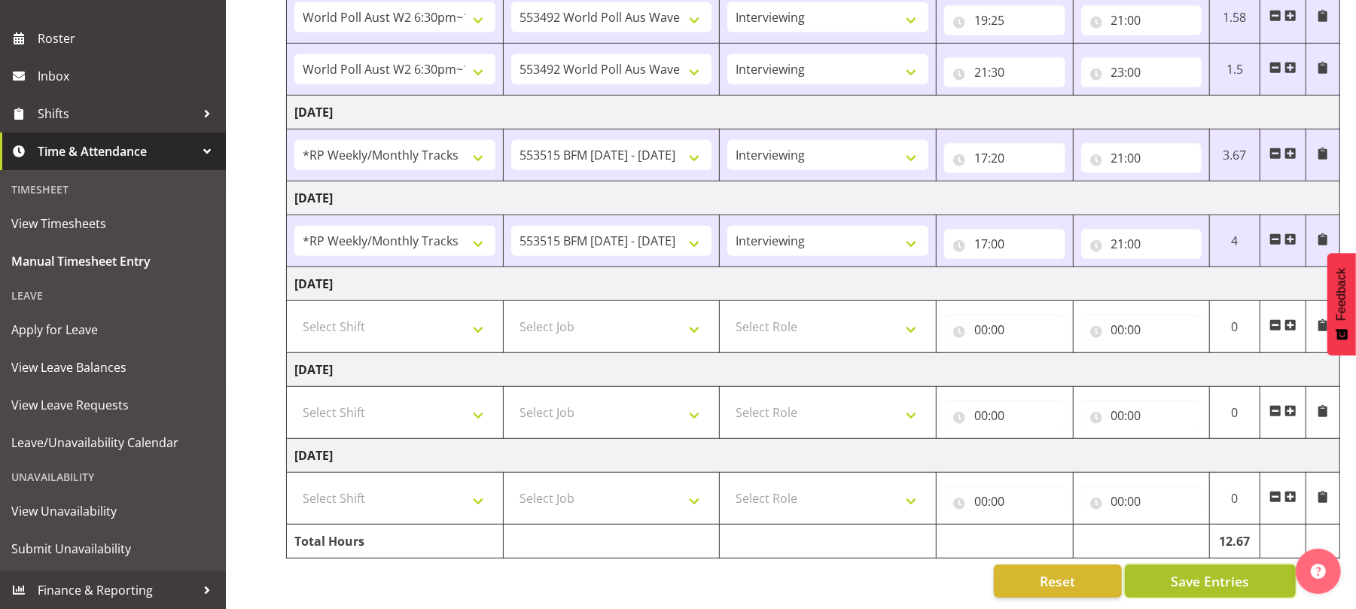
click at [1208, 571] on span "Save Entries" at bounding box center [1210, 581] width 78 height 20
click at [1199, 571] on span "Save Entries" at bounding box center [1210, 581] width 78 height 20
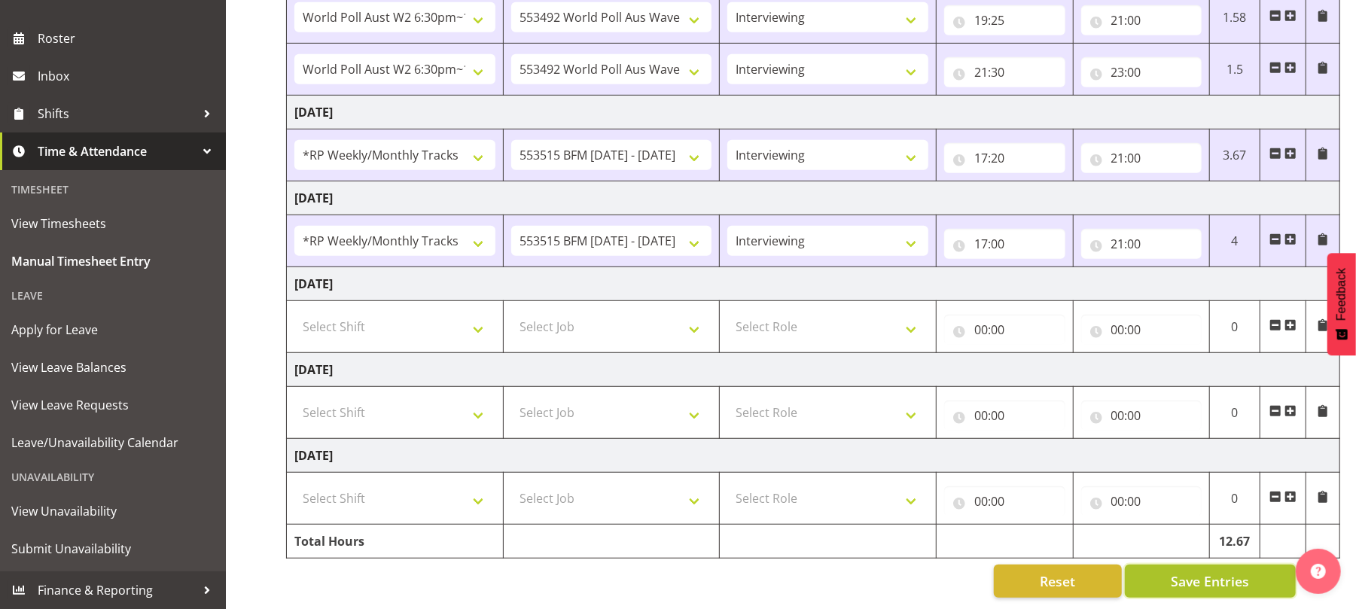
click at [1199, 571] on span "Save Entries" at bounding box center [1210, 581] width 78 height 20
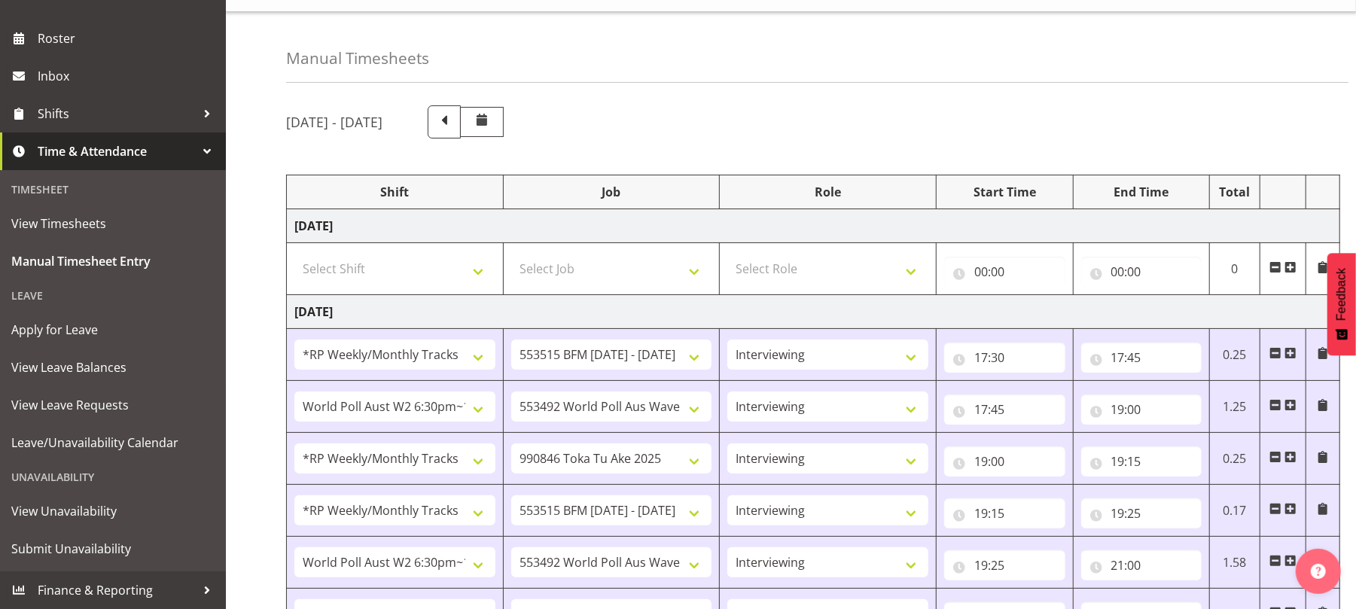
scroll to position [0, 0]
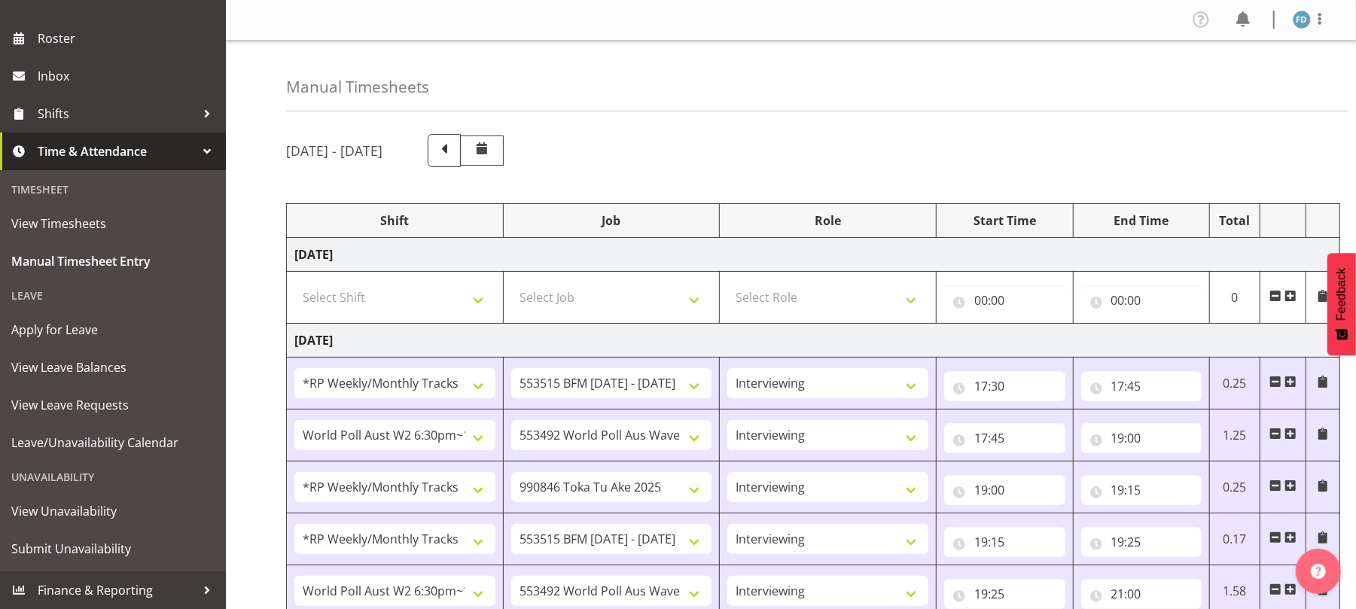
click at [1301, 30] on div "Profile Log Out" at bounding box center [1265, 20] width 152 height 25
click at [1301, 21] on img at bounding box center [1302, 20] width 18 height 18
click at [1230, 78] on link "Log Out" at bounding box center [1256, 79] width 145 height 27
